Goal: Check status: Check status

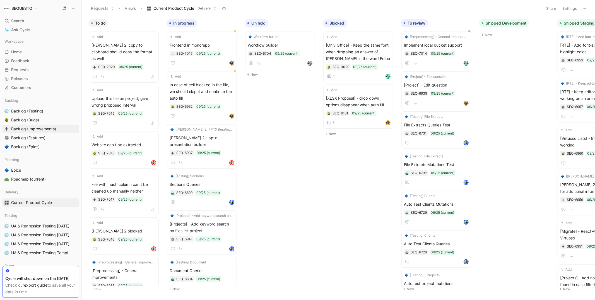
scroll to position [148, 0]
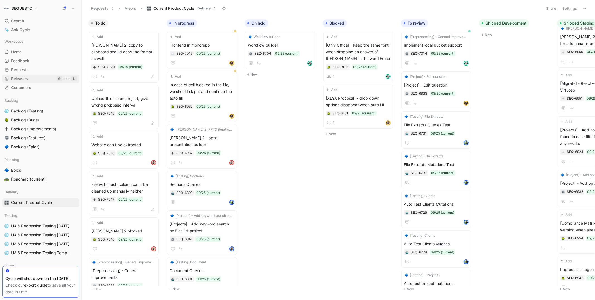
click at [22, 79] on span "Releases" at bounding box center [19, 79] width 17 height 6
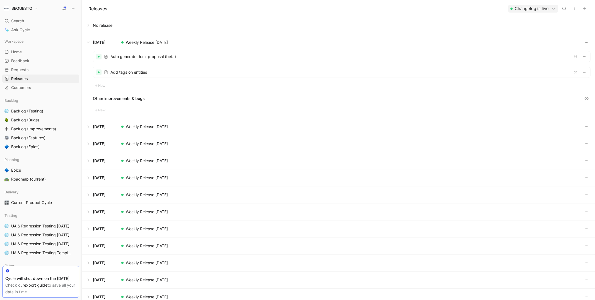
click at [86, 130] on button at bounding box center [338, 126] width 512 height 17
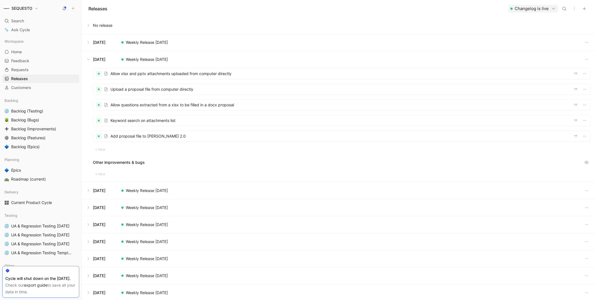
click at [89, 58] on button at bounding box center [338, 59] width 512 height 17
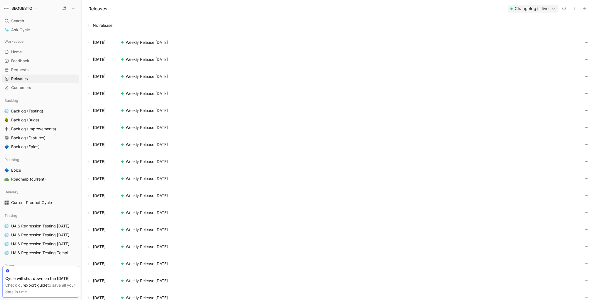
click at [88, 41] on button at bounding box center [338, 42] width 512 height 17
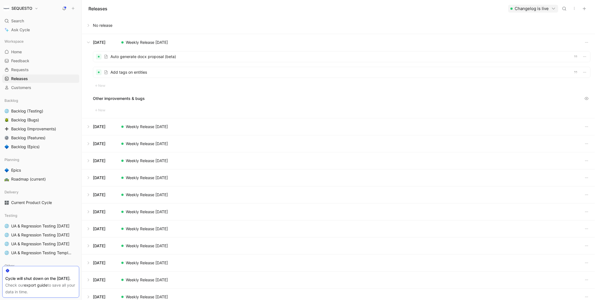
click at [88, 41] on button at bounding box center [338, 42] width 512 height 17
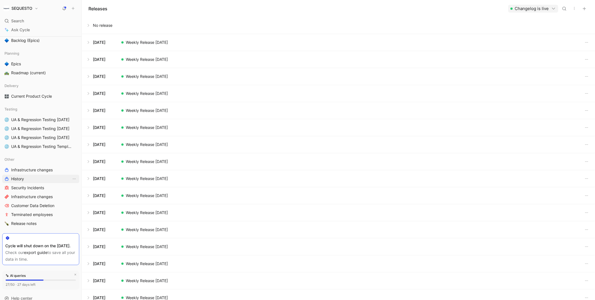
scroll to position [127, 0]
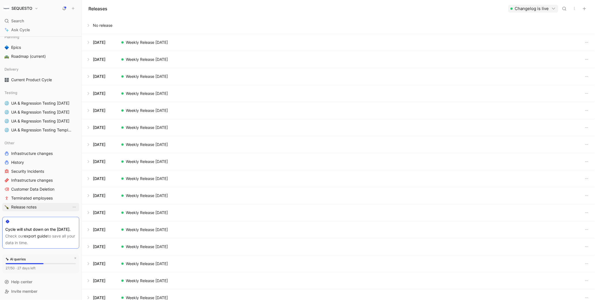
click at [19, 204] on span "Release notes" at bounding box center [23, 207] width 25 height 6
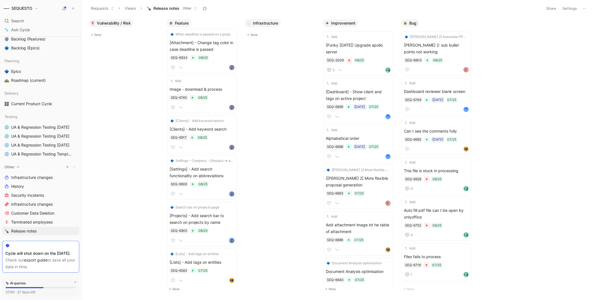
scroll to position [96, 0]
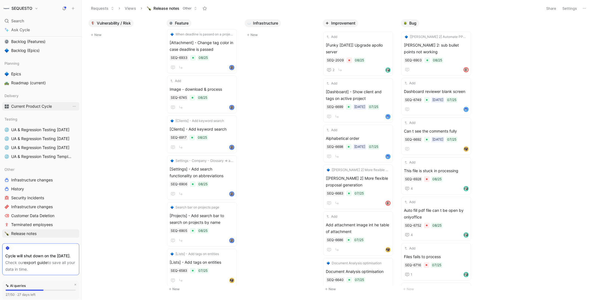
click at [25, 105] on span "Current Product Cycle" at bounding box center [31, 106] width 41 height 6
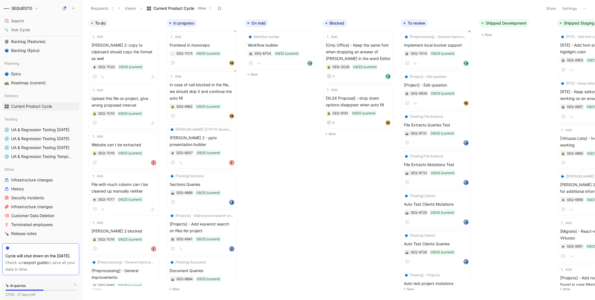
click at [326, 187] on div "To do Add [PERSON_NAME] 2: copy to clipboard should copy the format as well SEQ…" at bounding box center [338, 157] width 513 height 283
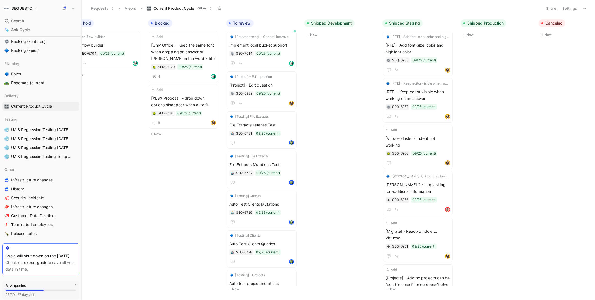
scroll to position [0, 176]
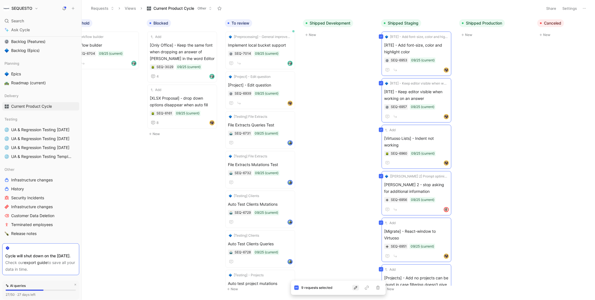
click at [354, 287] on icon "button" at bounding box center [355, 287] width 4 height 4
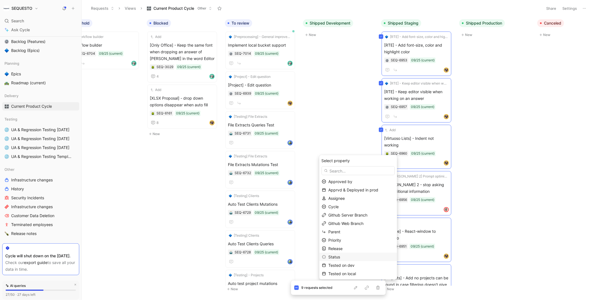
scroll to position [17, 0]
click at [353, 272] on span "Tested on staging" at bounding box center [344, 273] width 33 height 5
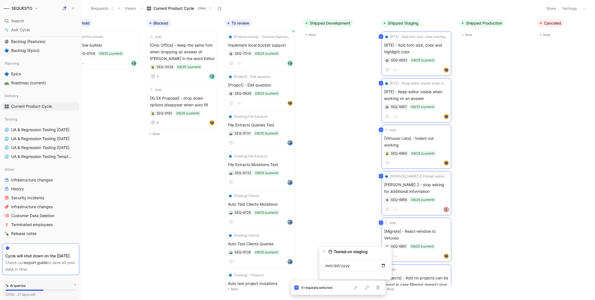
click at [384, 265] on input "date" at bounding box center [355, 265] width 68 height 11
type input "[DATE]"
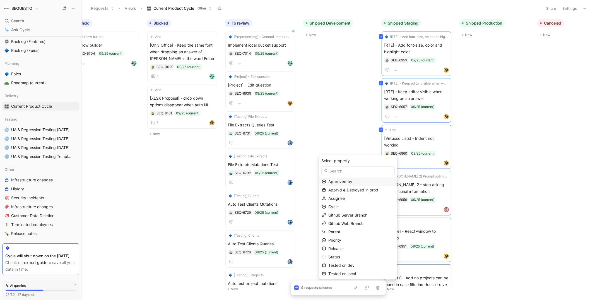
click at [345, 288] on span "Tested on staging" at bounding box center [344, 290] width 33 height 5
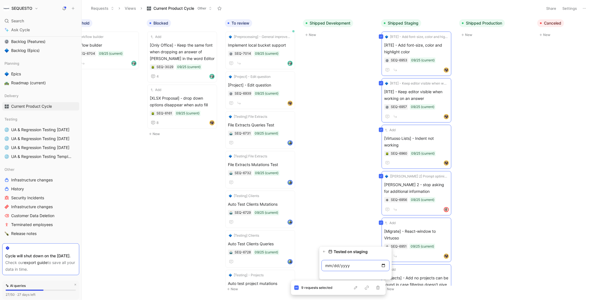
click at [382, 265] on input "date" at bounding box center [355, 265] width 68 height 11
type input "[DATE]"
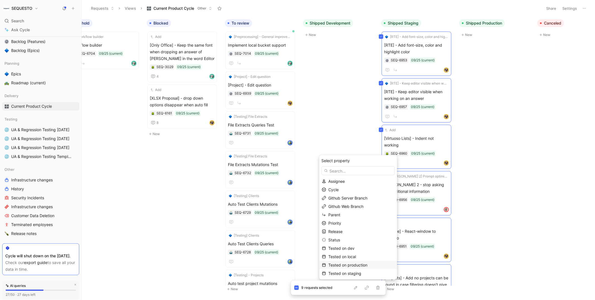
click at [356, 264] on span "Tested on production" at bounding box center [347, 264] width 39 height 5
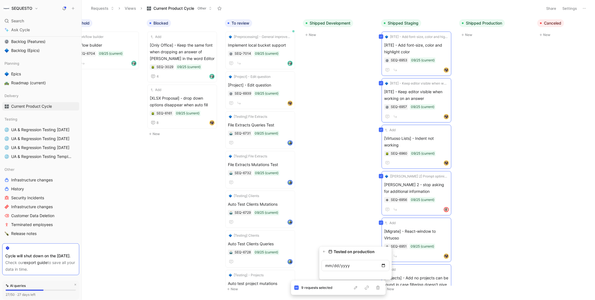
click at [383, 265] on input "date" at bounding box center [355, 265] width 68 height 11
type input "[DATE]"
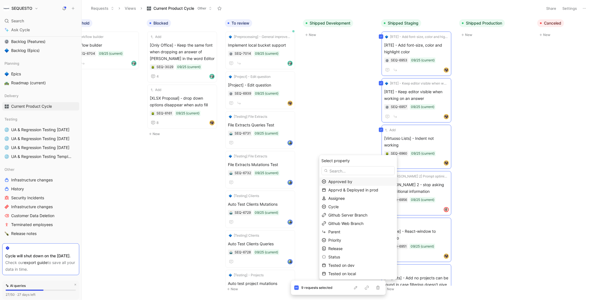
click at [345, 181] on span "Approved by" at bounding box center [340, 181] width 24 height 5
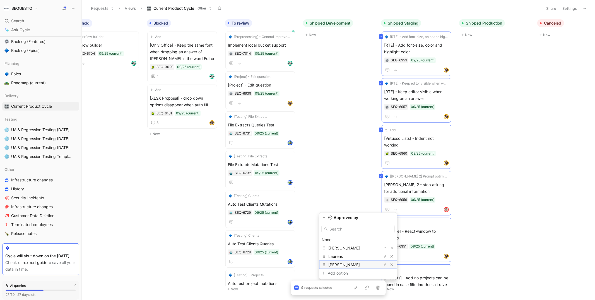
click at [338, 263] on span "[PERSON_NAME]" at bounding box center [343, 264] width 31 height 5
click at [355, 288] on icon "button" at bounding box center [355, 287] width 3 height 3
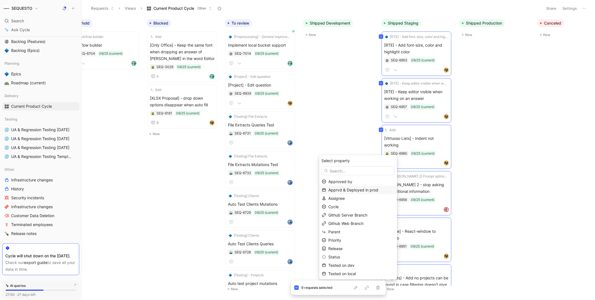
click at [348, 190] on span "Apprvd & Deployed in prod" at bounding box center [353, 189] width 50 height 5
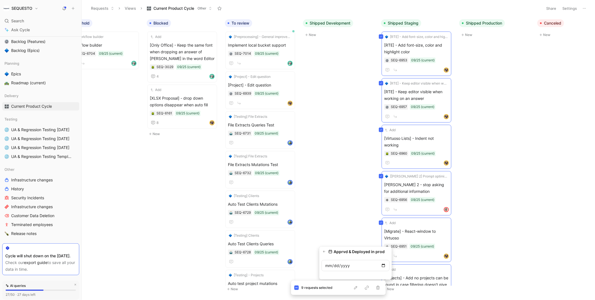
click at [384, 265] on input "date" at bounding box center [355, 265] width 68 height 11
type input "[DATE]"
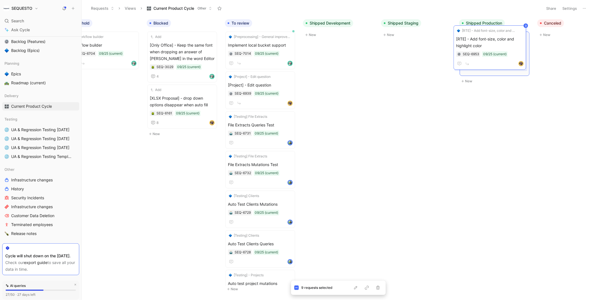
scroll to position [0, 180]
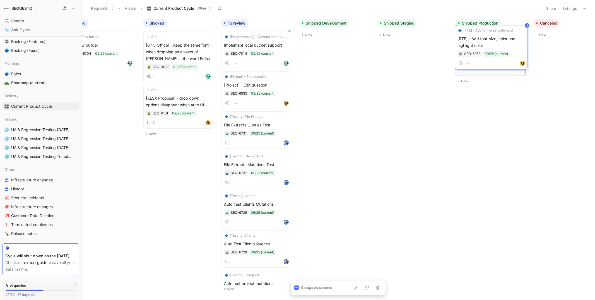
drag, startPoint x: 403, startPoint y: 41, endPoint x: 475, endPoint y: 36, distance: 72.7
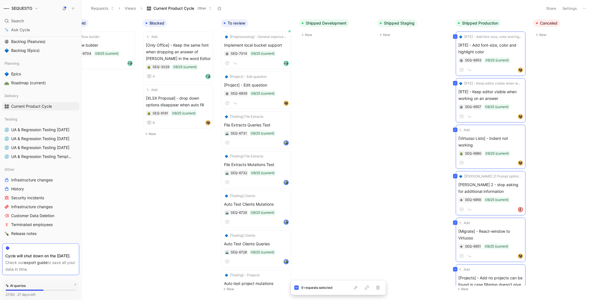
click at [413, 77] on body "SEQUESTO Search ⌘ K Ask Cycle Workspace Home G then H Feedback G then F Request…" at bounding box center [297, 150] width 595 height 300
